Goal: Task Accomplishment & Management: Use online tool/utility

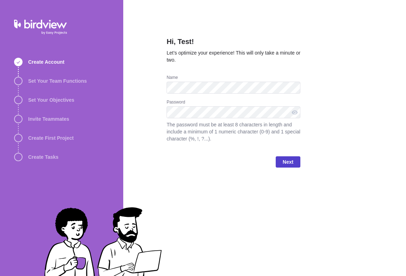
click at [283, 162] on span "Next" at bounding box center [288, 161] width 25 height 11
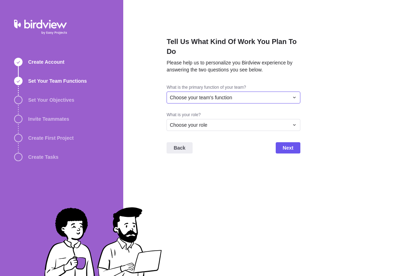
click at [280, 94] on div "Choose your team's function" at bounding box center [229, 97] width 119 height 7
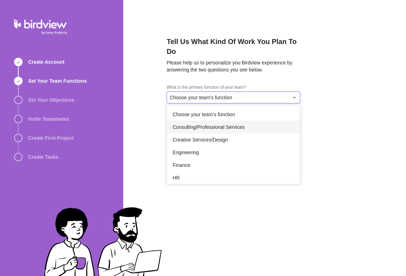
click at [257, 131] on div "Consulting/Professional Services" at bounding box center [233, 127] width 133 height 13
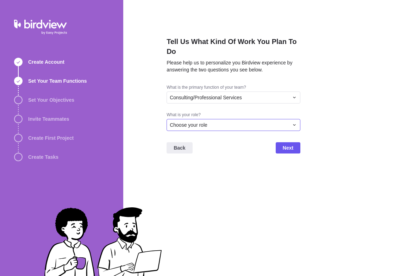
click at [249, 124] on div "Choose your role" at bounding box center [229, 125] width 119 height 7
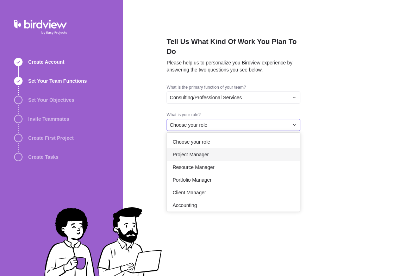
click at [230, 161] on div "Project Manager" at bounding box center [233, 154] width 133 height 13
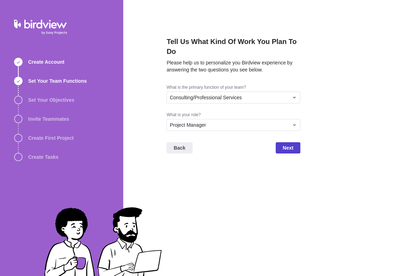
click at [288, 151] on span "Next" at bounding box center [288, 148] width 11 height 8
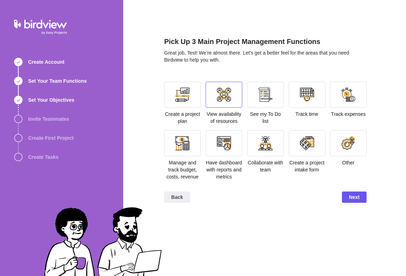
click at [216, 104] on div at bounding box center [224, 95] width 37 height 26
drag, startPoint x: 251, startPoint y: 104, endPoint x: 263, endPoint y: 105, distance: 11.7
click at [253, 104] on div at bounding box center [265, 95] width 37 height 26
click at [306, 106] on div at bounding box center [307, 95] width 37 height 26
click at [348, 93] on div at bounding box center [348, 95] width 14 height 14
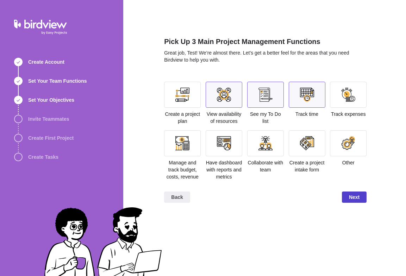
click at [353, 198] on span "Next" at bounding box center [354, 197] width 11 height 8
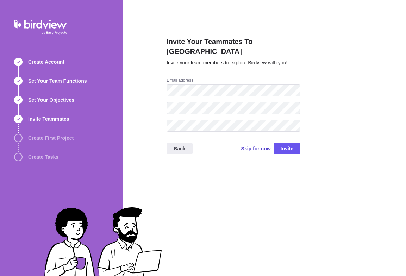
click at [254, 145] on span "Skip for now" at bounding box center [256, 148] width 30 height 7
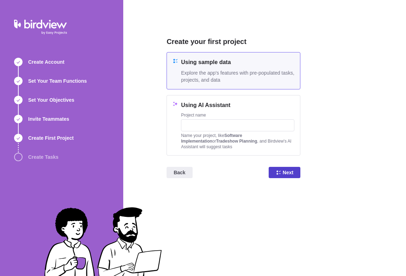
click at [282, 174] on span "Next" at bounding box center [285, 172] width 32 height 11
click at [350, 60] on div "Create your first project Using sample data Explore the app's features with pre…" at bounding box center [264, 138] width 283 height 276
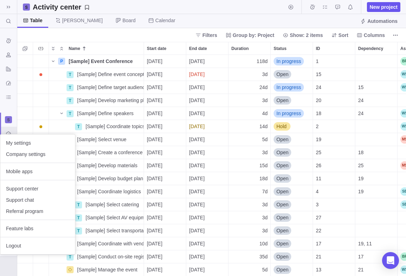
scroll to position [221, 389]
click at [11, 244] on span "Logout" at bounding box center [37, 245] width 63 height 7
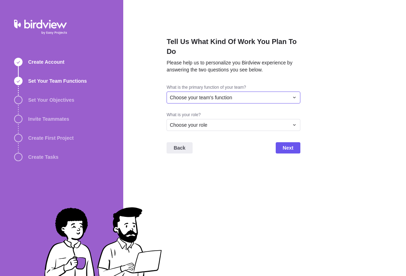
click at [235, 102] on div "Choose your team's function" at bounding box center [234, 98] width 134 height 12
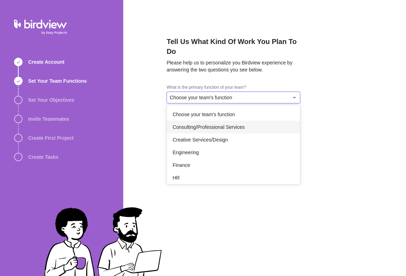
click at [234, 128] on span "Consulting/Professional Services" at bounding box center [209, 127] width 72 height 7
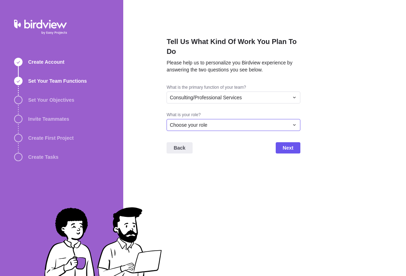
click at [237, 123] on div "Choose your role" at bounding box center [229, 125] width 119 height 7
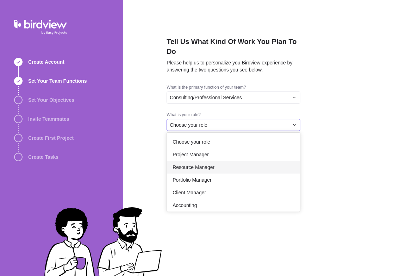
click at [221, 163] on div "Resource Manager" at bounding box center [233, 167] width 133 height 13
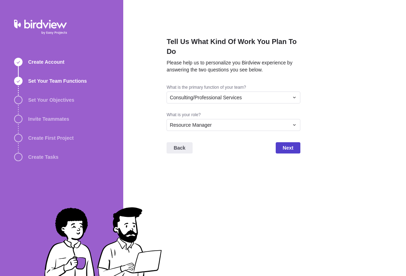
click at [293, 146] on span "Next" at bounding box center [288, 148] width 11 height 8
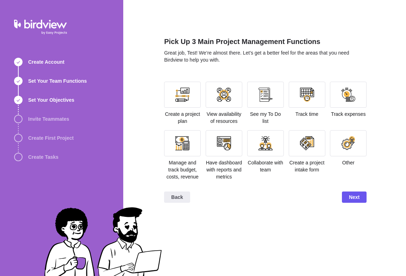
drag, startPoint x: 219, startPoint y: 102, endPoint x: 242, endPoint y: 111, distance: 24.9
click at [219, 106] on div at bounding box center [224, 95] width 37 height 26
click at [287, 104] on section "Create a project plan View availability of resources See my To Do list Track ti…" at bounding box center [265, 134] width 203 height 104
click at [277, 102] on div at bounding box center [265, 95] width 37 height 26
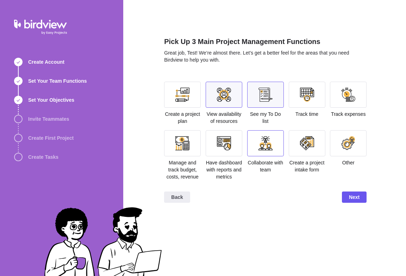
click at [278, 152] on div at bounding box center [265, 143] width 37 height 26
click at [358, 199] on span "Next" at bounding box center [354, 197] width 11 height 8
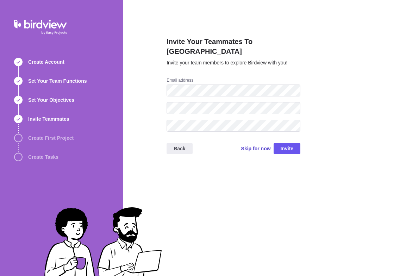
click at [252, 145] on span "Skip for now" at bounding box center [256, 148] width 30 height 7
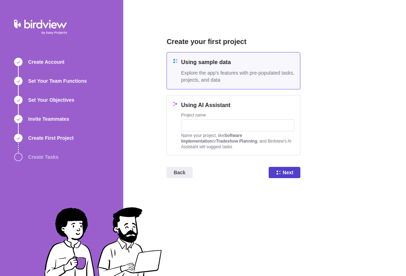
click at [284, 169] on span "Next" at bounding box center [288, 172] width 11 height 8
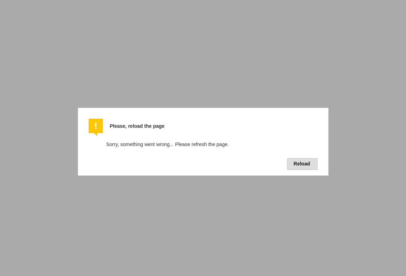
click at [293, 162] on button "Reload" at bounding box center [302, 164] width 31 height 12
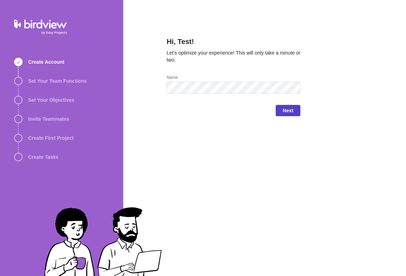
click at [281, 111] on span "Next" at bounding box center [288, 110] width 25 height 11
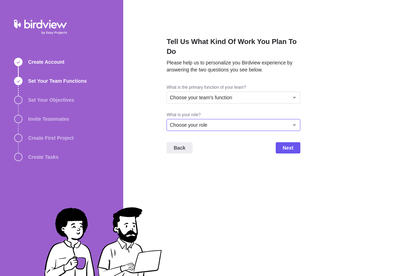
click at [264, 127] on div "Choose your role" at bounding box center [229, 125] width 119 height 7
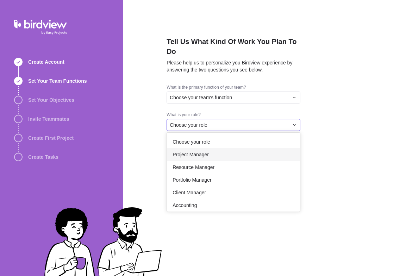
click at [261, 158] on div "Project Manager" at bounding box center [233, 154] width 133 height 13
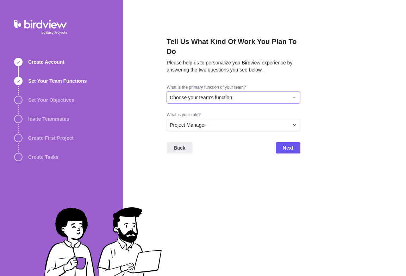
click at [257, 101] on div "Choose your team's function" at bounding box center [229, 97] width 119 height 7
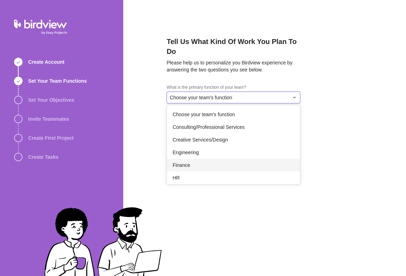
click at [253, 165] on div "Finance" at bounding box center [233, 165] width 133 height 13
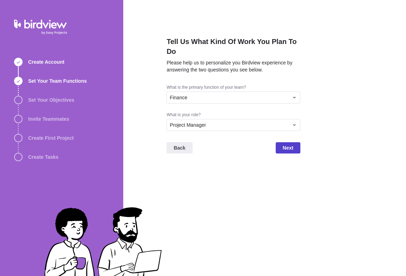
click at [283, 148] on span "Next" at bounding box center [288, 147] width 25 height 11
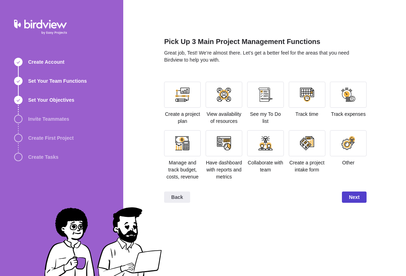
click at [364, 198] on span "Next" at bounding box center [354, 197] width 25 height 11
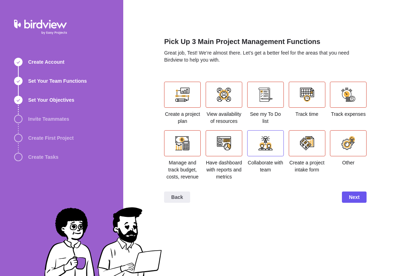
click at [275, 137] on div at bounding box center [265, 143] width 37 height 26
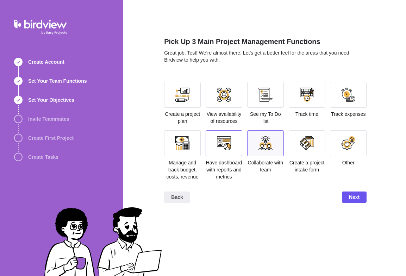
click at [217, 144] on div at bounding box center [224, 143] width 37 height 26
drag, startPoint x: 219, startPoint y: 90, endPoint x: 240, endPoint y: 93, distance: 20.7
click at [220, 90] on div at bounding box center [224, 95] width 14 height 14
click at [348, 198] on span "Next" at bounding box center [354, 197] width 25 height 11
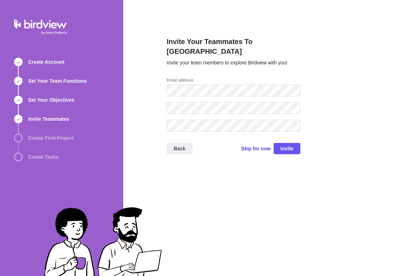
click at [247, 145] on span "Skip for now" at bounding box center [256, 148] width 30 height 7
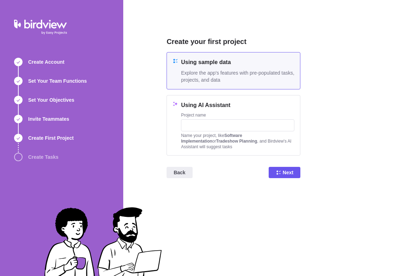
click at [293, 167] on div "Back Next" at bounding box center [234, 175] width 134 height 28
click at [276, 171] on span "Next" at bounding box center [285, 172] width 32 height 11
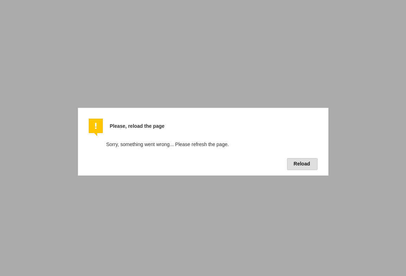
click at [316, 162] on button "Reload" at bounding box center [302, 164] width 31 height 12
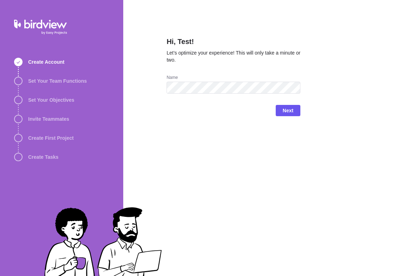
click at [279, 111] on span "Next" at bounding box center [288, 110] width 25 height 11
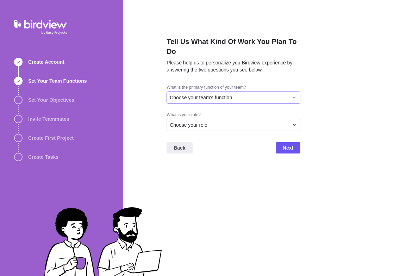
click at [286, 101] on div "Choose your team's function" at bounding box center [229, 97] width 119 height 7
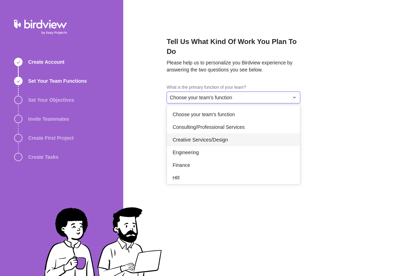
click at [277, 140] on div "Creative Services/Design" at bounding box center [233, 140] width 133 height 13
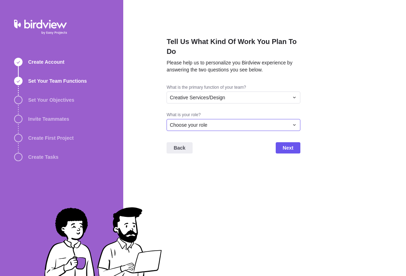
click at [276, 125] on div "Choose your role" at bounding box center [229, 125] width 119 height 7
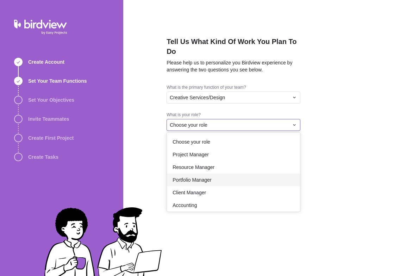
click at [267, 176] on div "Portfolio Manager" at bounding box center [233, 180] width 133 height 13
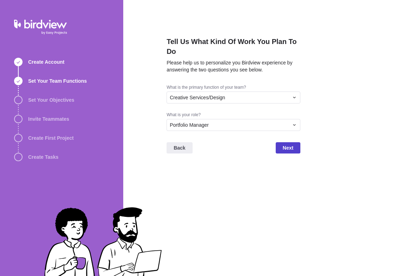
click at [294, 147] on span "Next" at bounding box center [288, 147] width 25 height 11
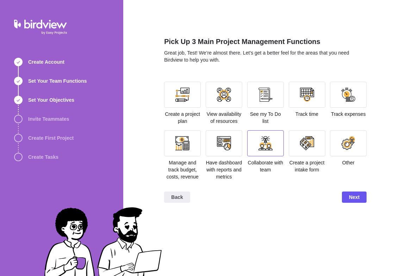
click at [261, 148] on div at bounding box center [266, 143] width 14 height 14
click at [286, 142] on section "Create a project plan View availability of resources See my To Do list Track ti…" at bounding box center [265, 134] width 203 height 104
click at [289, 143] on div at bounding box center [307, 143] width 37 height 26
drag, startPoint x: 301, startPoint y: 106, endPoint x: 299, endPoint y: 118, distance: 12.1
click at [301, 106] on div at bounding box center [307, 95] width 37 height 26
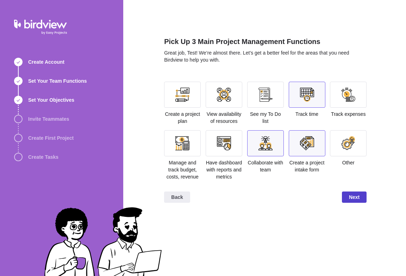
click at [364, 195] on span "Next" at bounding box center [354, 197] width 25 height 11
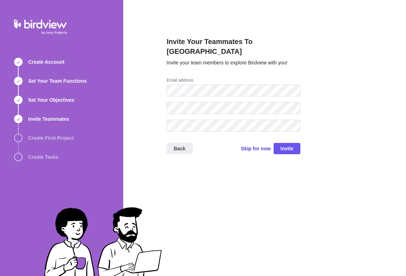
click at [263, 144] on span "Skip for now" at bounding box center [256, 149] width 30 height 10
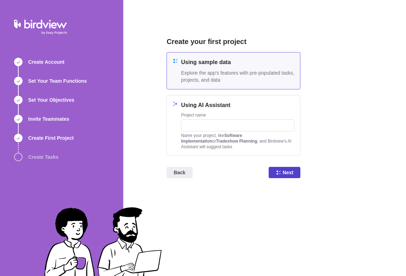
click at [283, 172] on span "Next" at bounding box center [285, 172] width 32 height 11
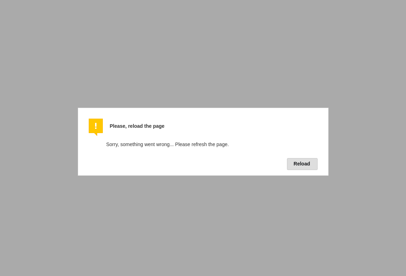
click at [297, 167] on button "Reload" at bounding box center [302, 164] width 31 height 12
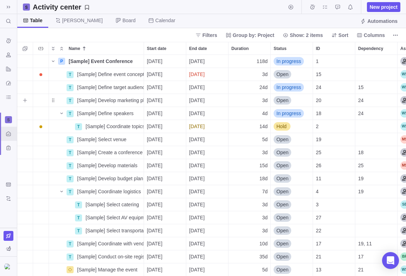
scroll to position [221, 389]
click at [8, 266] on img at bounding box center [8, 267] width 8 height 6
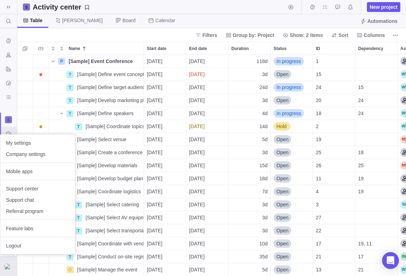
click at [11, 44] on body "Search (Ctrl+K) Time logs history Resources Reports Dashboard BI dashboards Act…" at bounding box center [203, 138] width 406 height 276
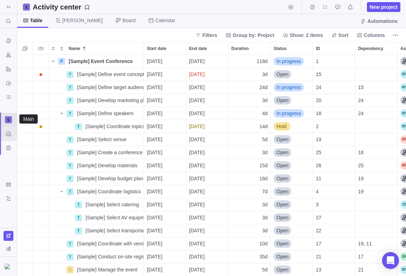
click at [11, 122] on div at bounding box center [8, 119] width 7 height 7
click at [24, 149] on span "New space" at bounding box center [29, 149] width 25 height 7
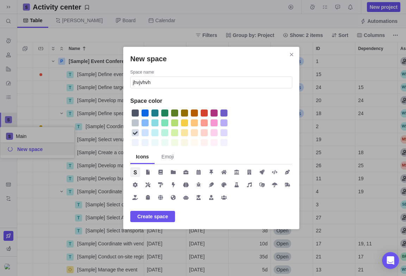
type input "jhvjvhvh"
click at [160, 218] on span "Create space" at bounding box center [152, 216] width 31 height 8
click at [291, 55] on icon "Close" at bounding box center [292, 55] width 6 height 6
